Goal: Information Seeking & Learning: Compare options

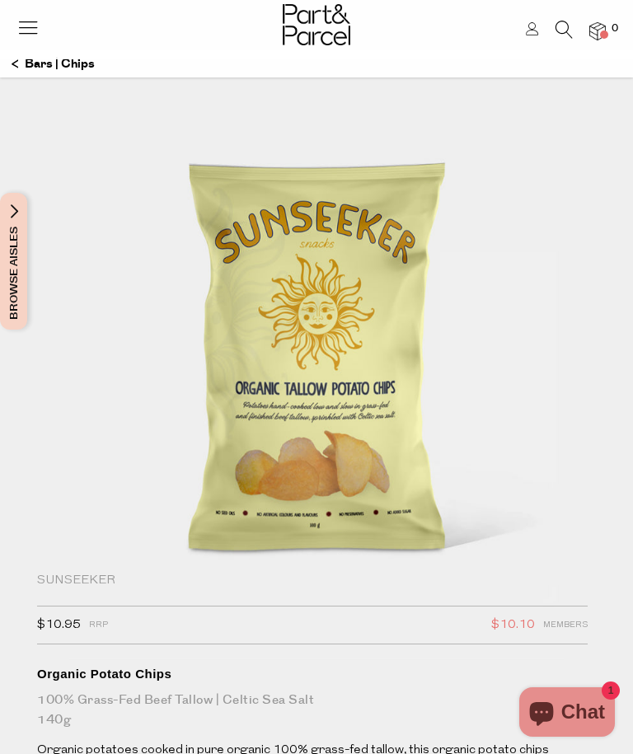
click at [332, 11] on img at bounding box center [317, 24] width 68 height 41
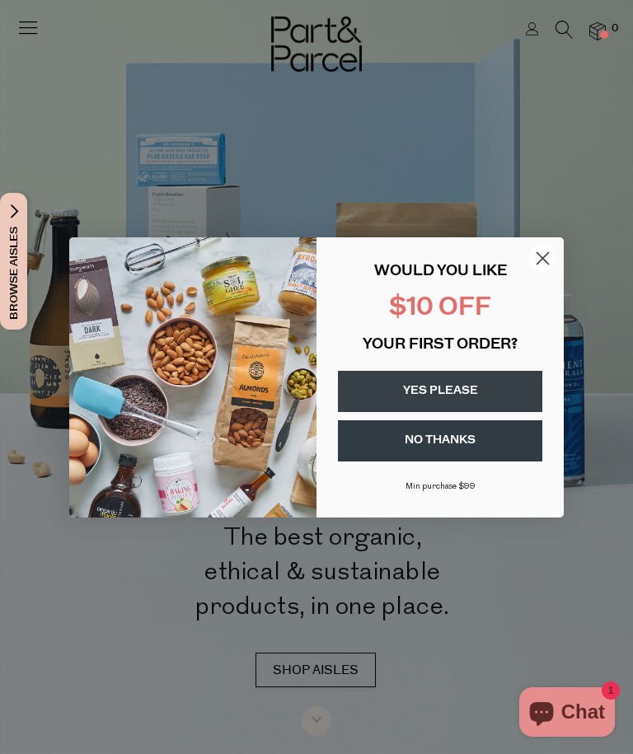
click at [539, 270] on circle "Close dialog" at bounding box center [542, 257] width 27 height 27
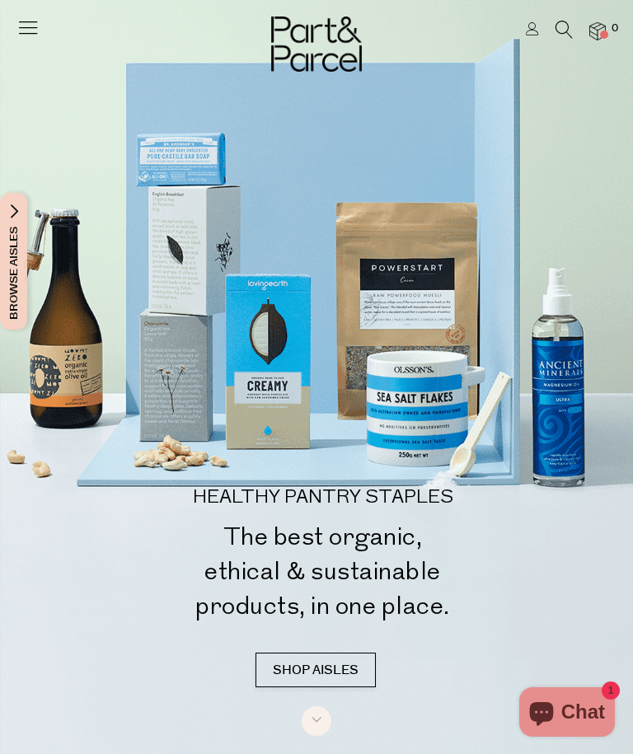
click at [562, 23] on icon at bounding box center [563, 30] width 17 height 18
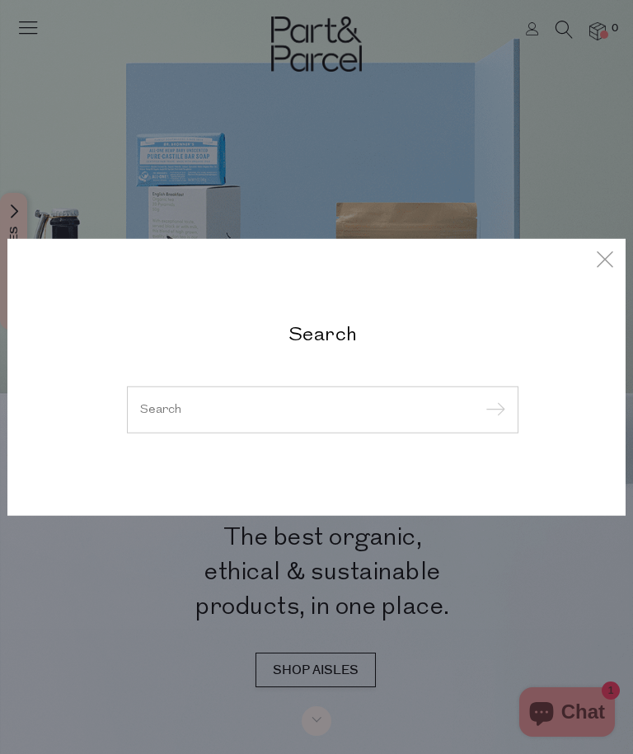
click at [430, 405] on input "search" at bounding box center [322, 409] width 365 height 12
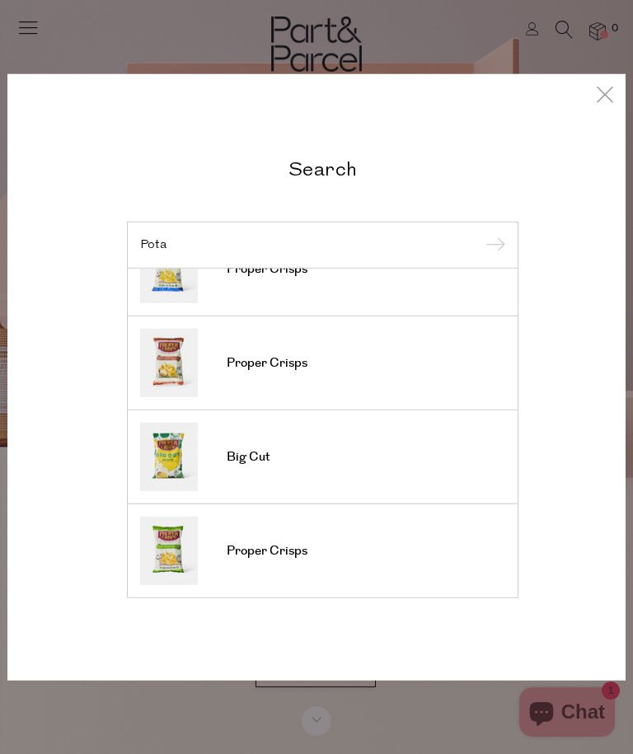
scroll to position [546, 0]
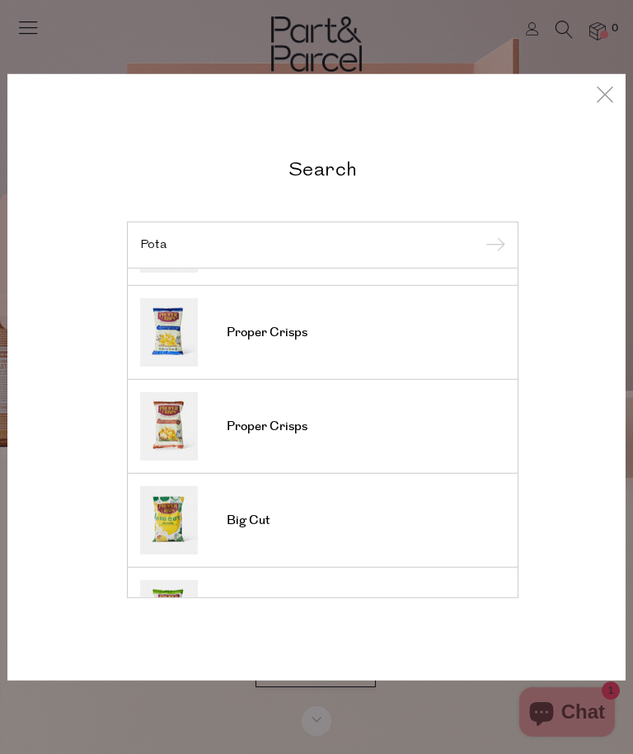
type input "Pota"
click at [274, 344] on link "Proper Crisps" at bounding box center [322, 332] width 365 height 68
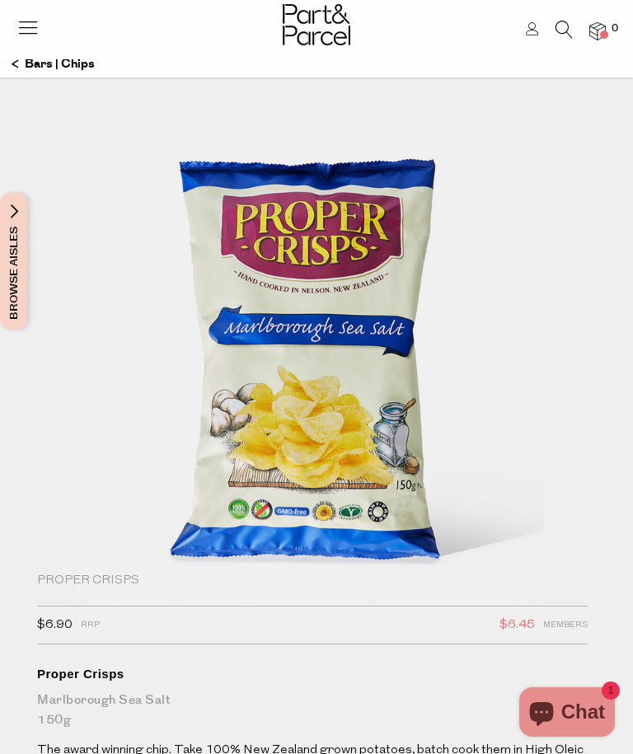
click at [561, 40] on link at bounding box center [563, 34] width 17 height 17
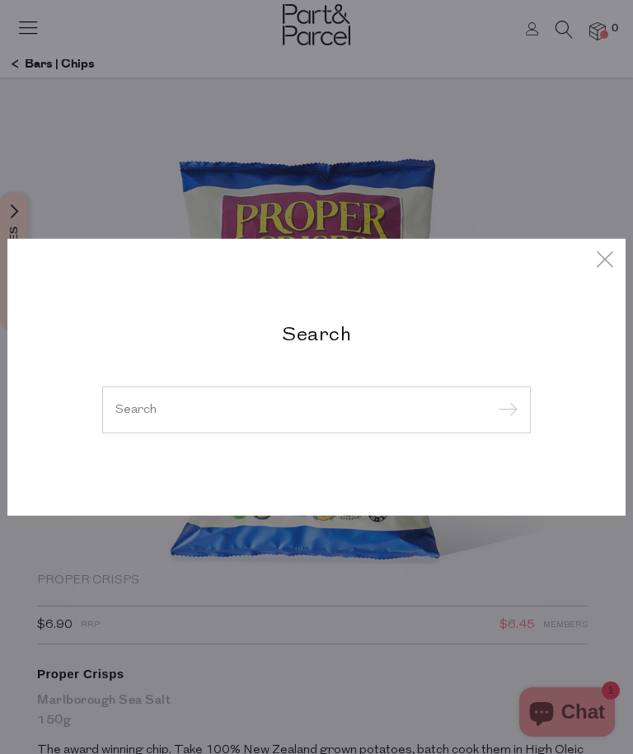
click at [424, 413] on input "search" at bounding box center [316, 409] width 402 height 12
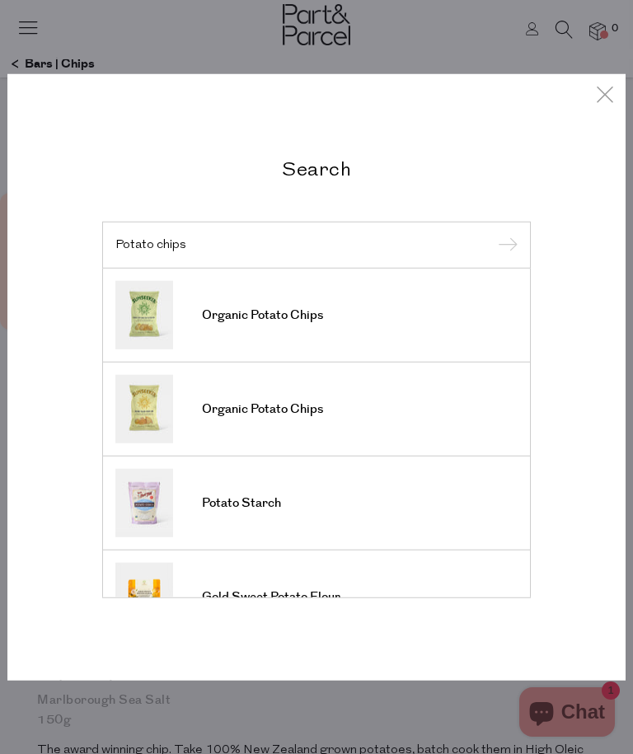
type input "Potato chips"
click at [504, 246] on input "submit" at bounding box center [505, 245] width 25 height 25
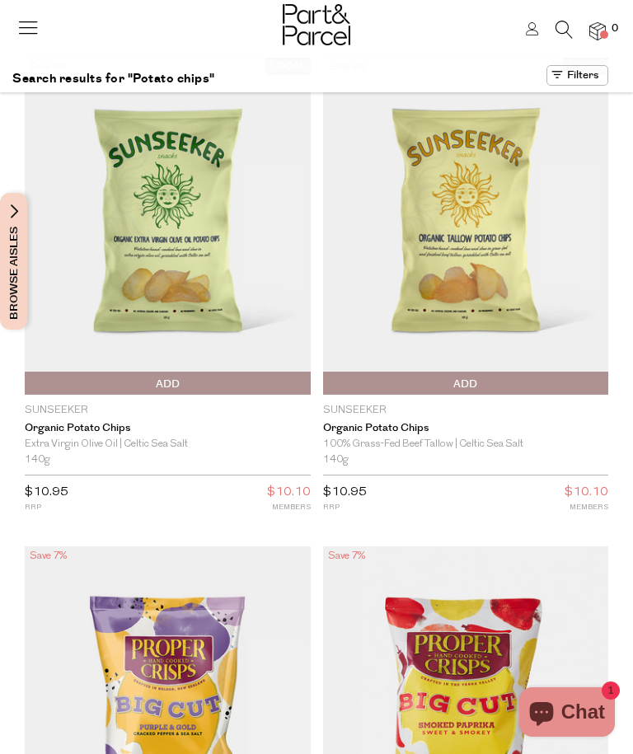
click at [571, 21] on icon at bounding box center [563, 30] width 17 height 18
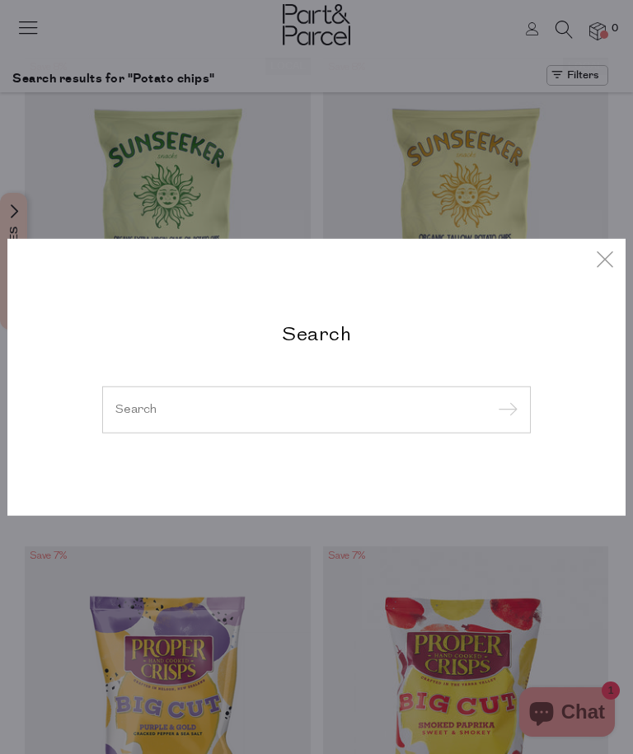
click at [433, 412] on input "search" at bounding box center [316, 409] width 402 height 12
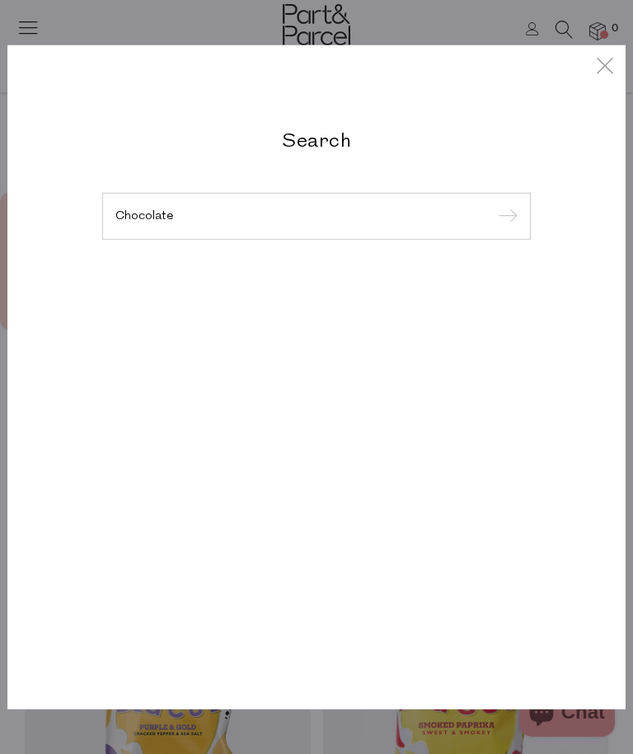
type input "Chocolate"
click at [504, 229] on input "submit" at bounding box center [505, 216] width 25 height 25
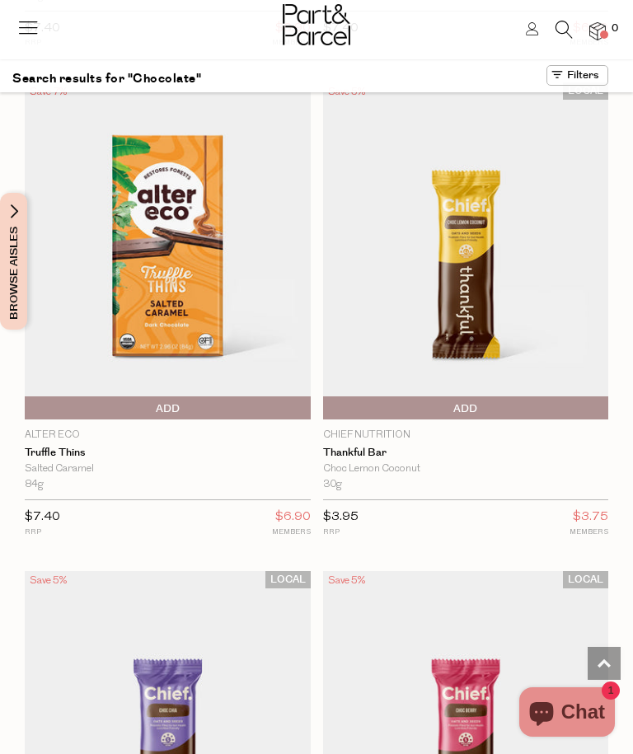
scroll to position [5355, 0]
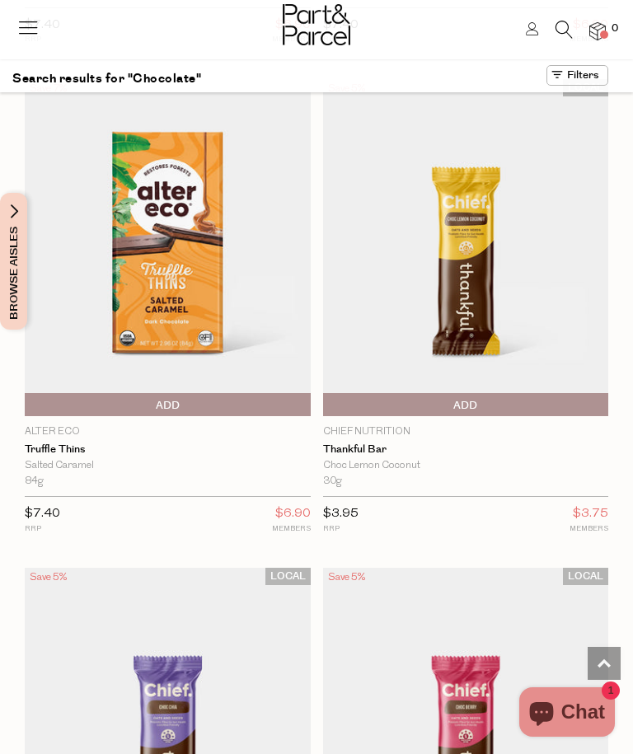
click at [488, 269] on img at bounding box center [466, 247] width 286 height 337
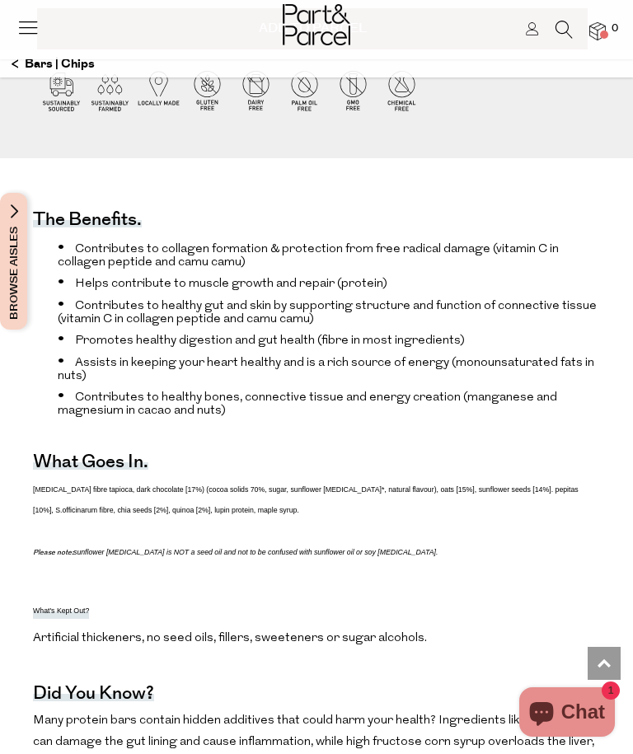
scroll to position [865, 0]
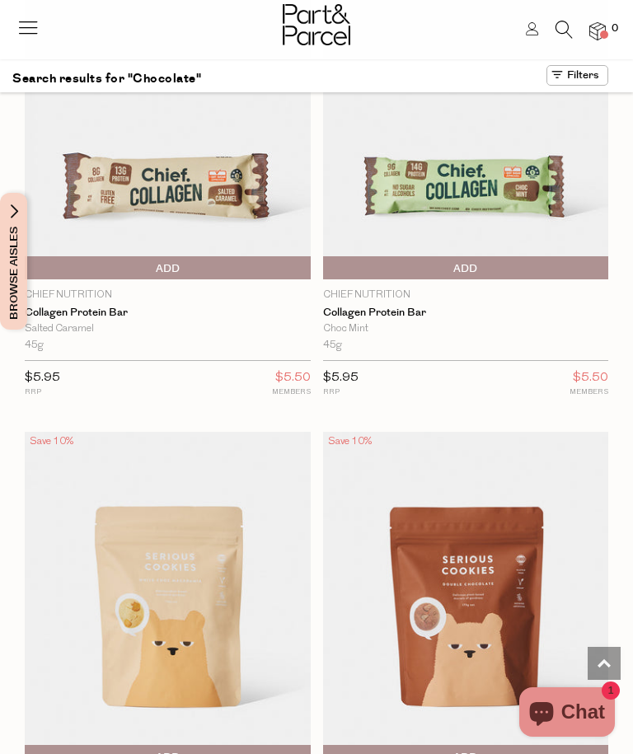
scroll to position [11360, 0]
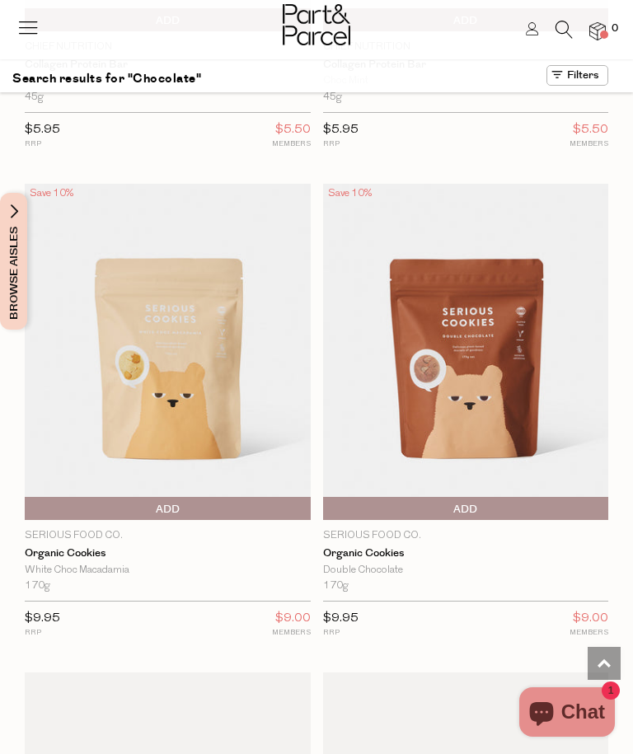
scroll to position [11688, 0]
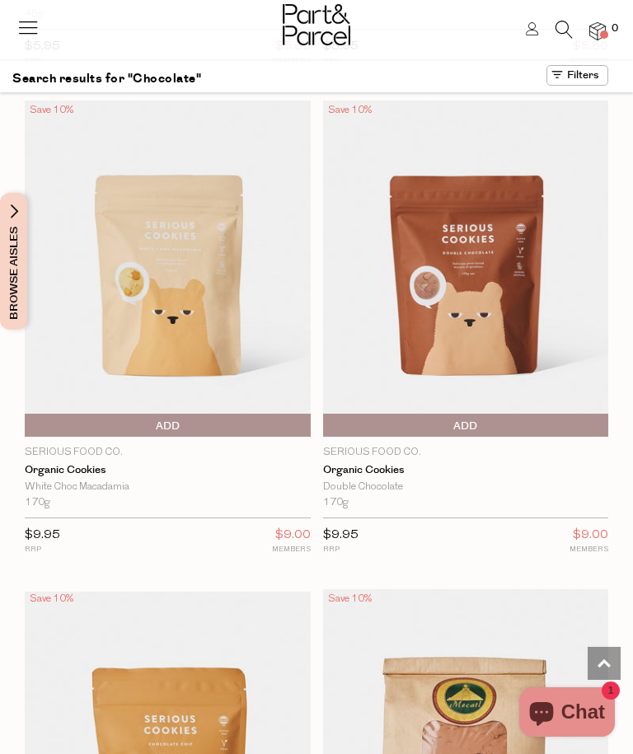
click at [498, 257] on img at bounding box center [466, 268] width 286 height 337
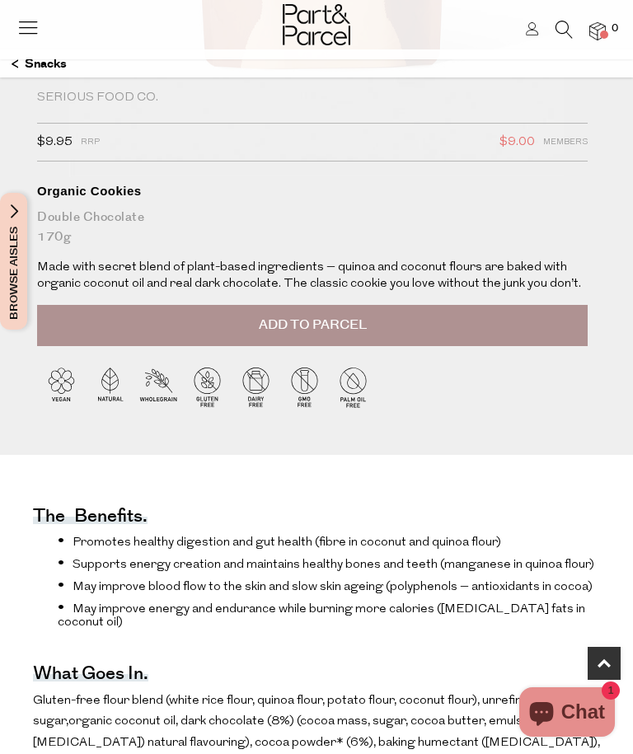
scroll to position [489, 0]
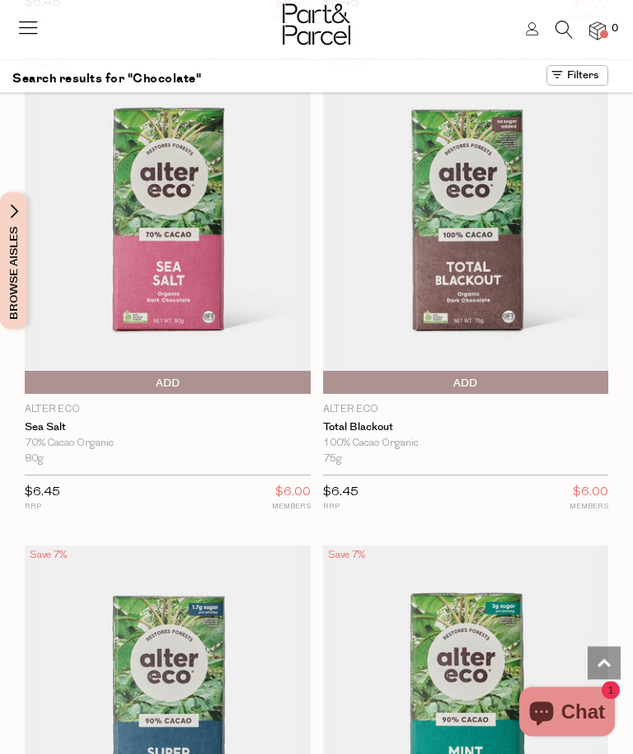
scroll to position [8847, 0]
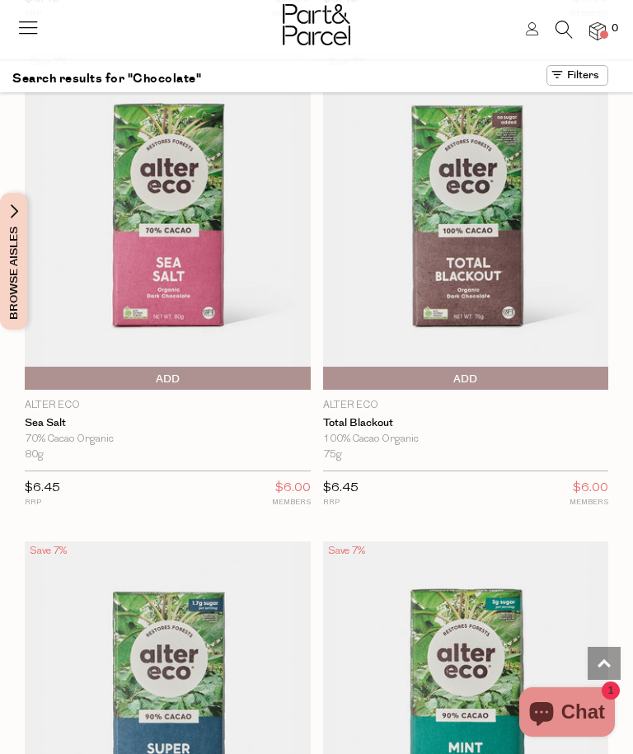
click at [489, 260] on img at bounding box center [466, 221] width 286 height 337
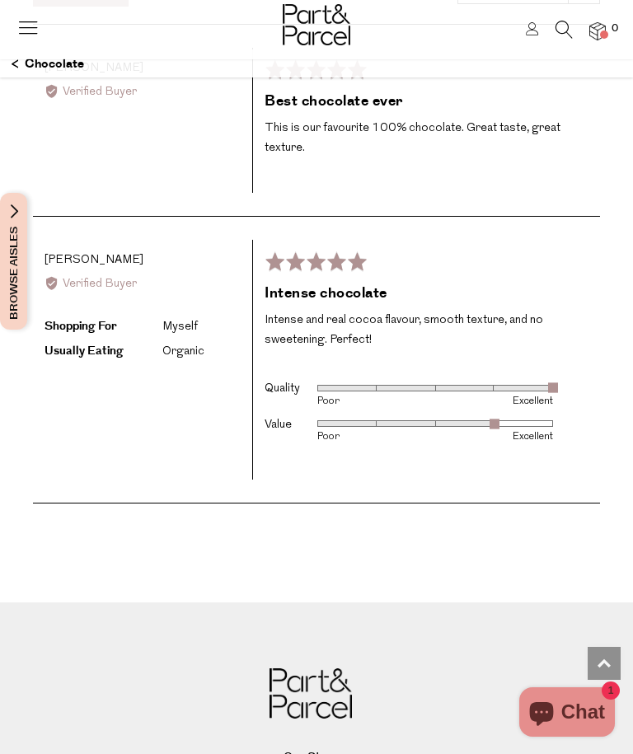
scroll to position [2962, 0]
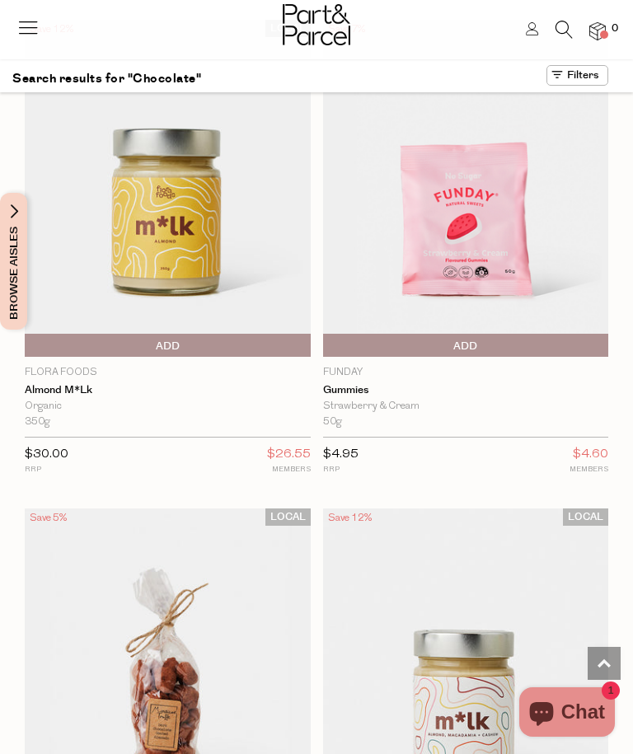
scroll to position [11059, 0]
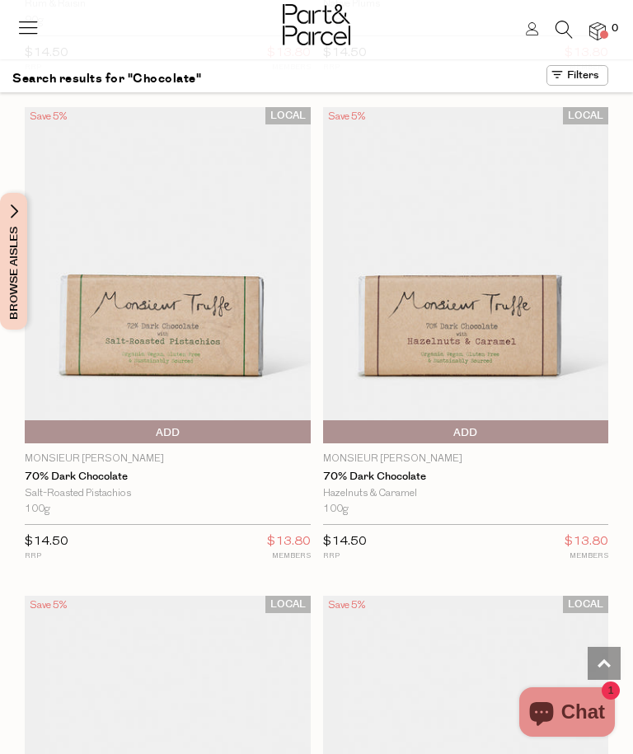
scroll to position [13771, 0]
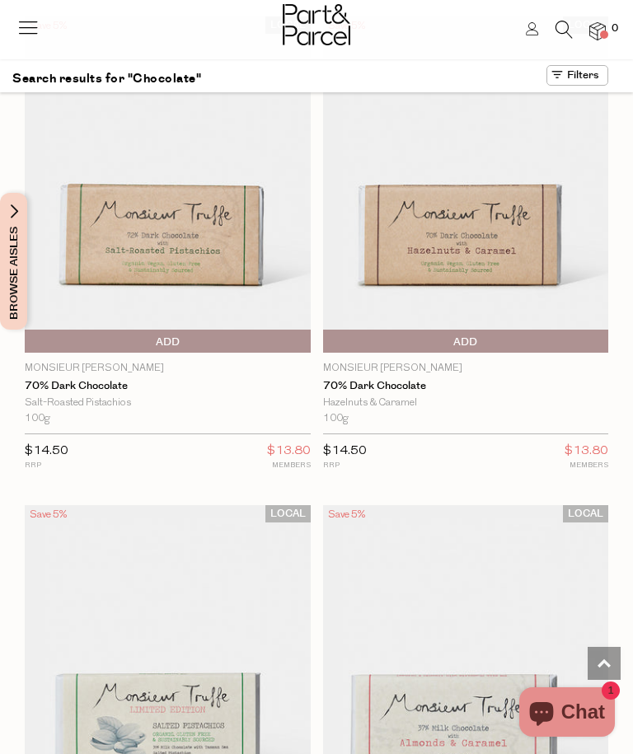
click at [92, 204] on img at bounding box center [168, 184] width 286 height 337
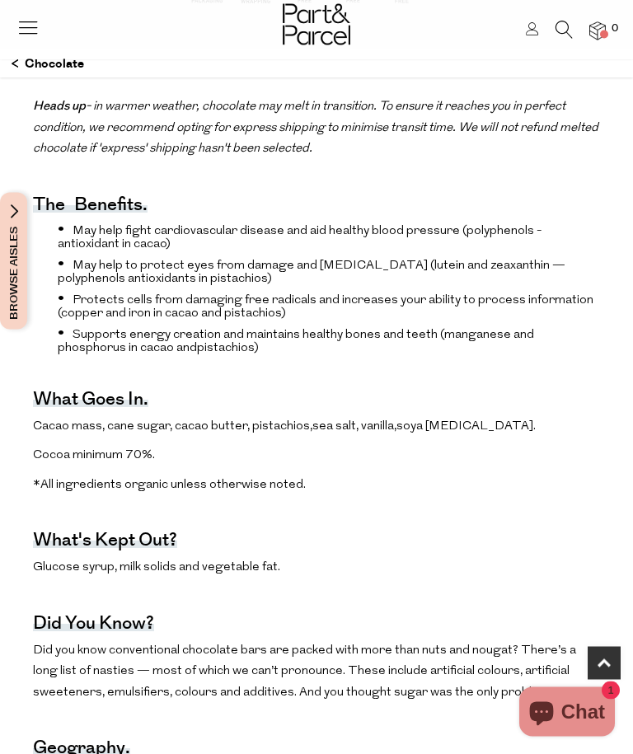
scroll to position [942, 0]
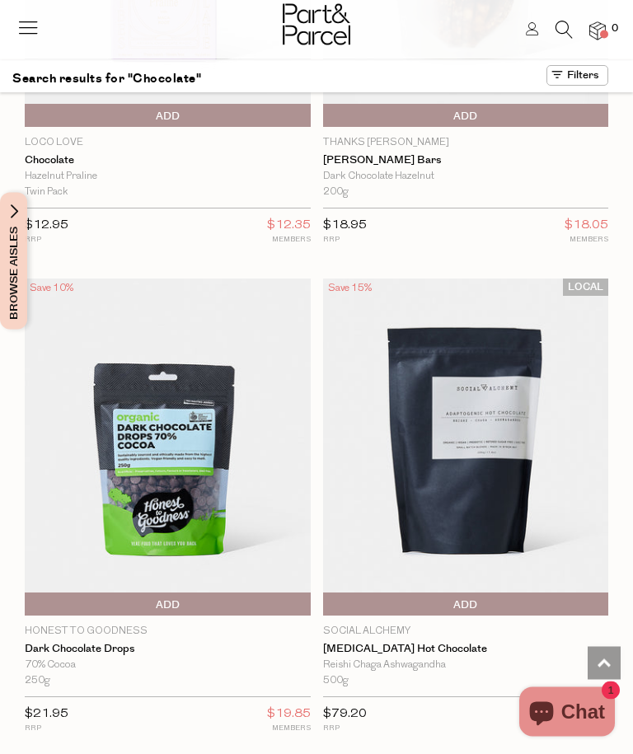
scroll to position [9853, 0]
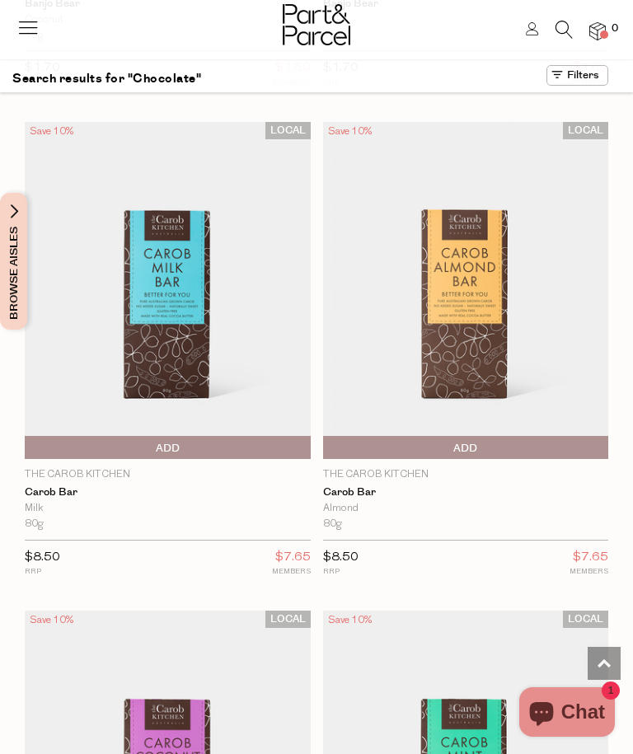
scroll to position [12681, 0]
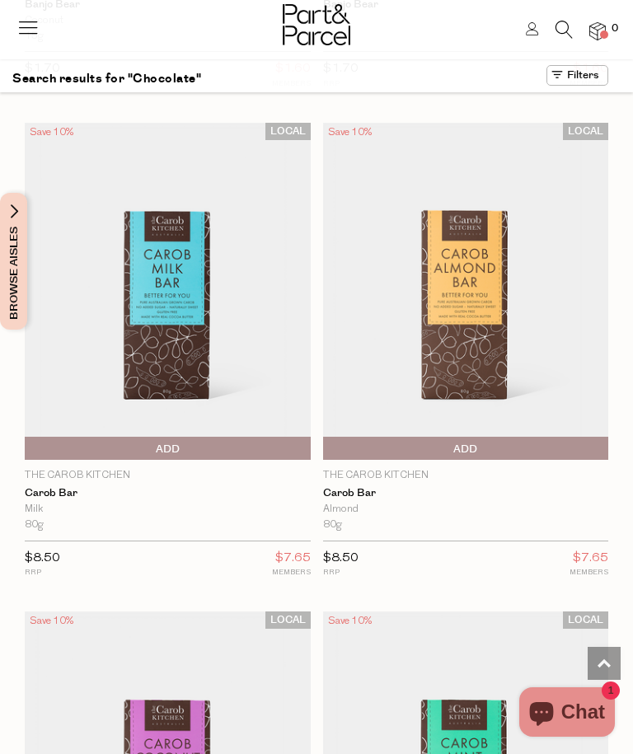
click at [132, 245] on img at bounding box center [168, 291] width 286 height 337
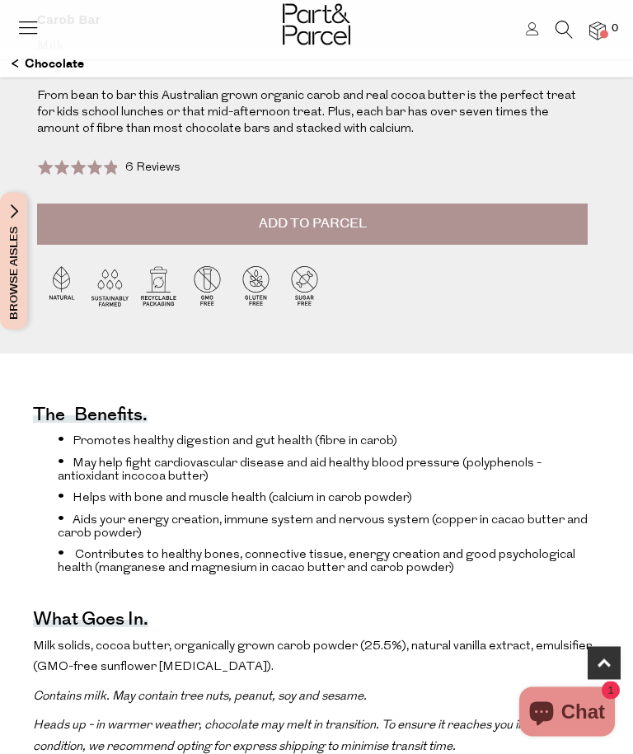
scroll to position [655, 0]
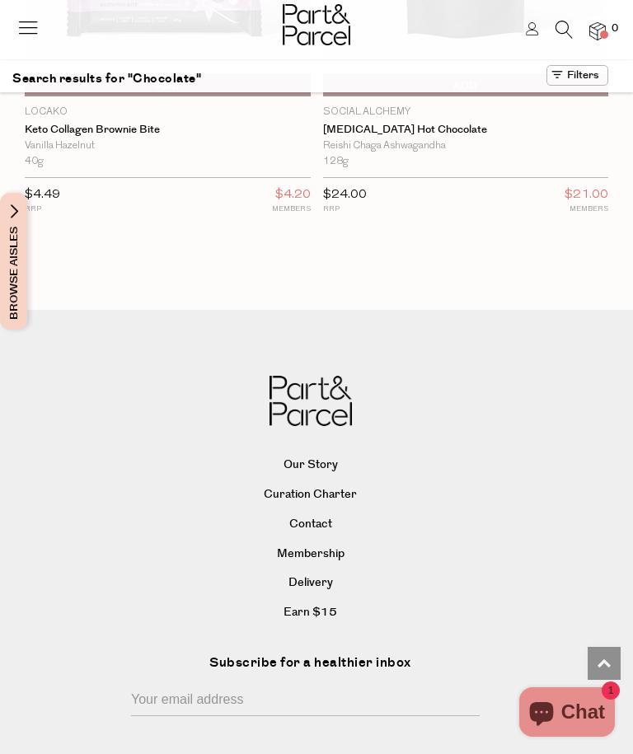
scroll to position [2893, 0]
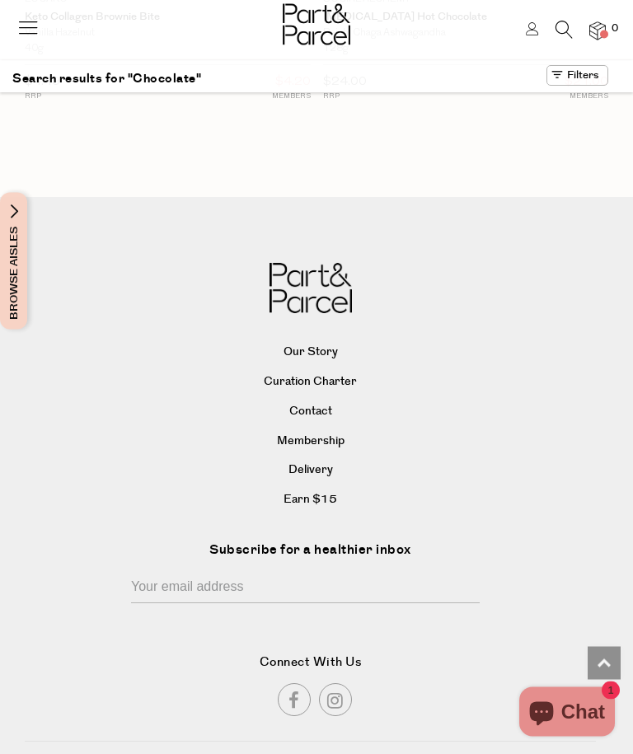
click at [430, 3] on div at bounding box center [316, 27] width 633 height 54
